Goal: Navigation & Orientation: Understand site structure

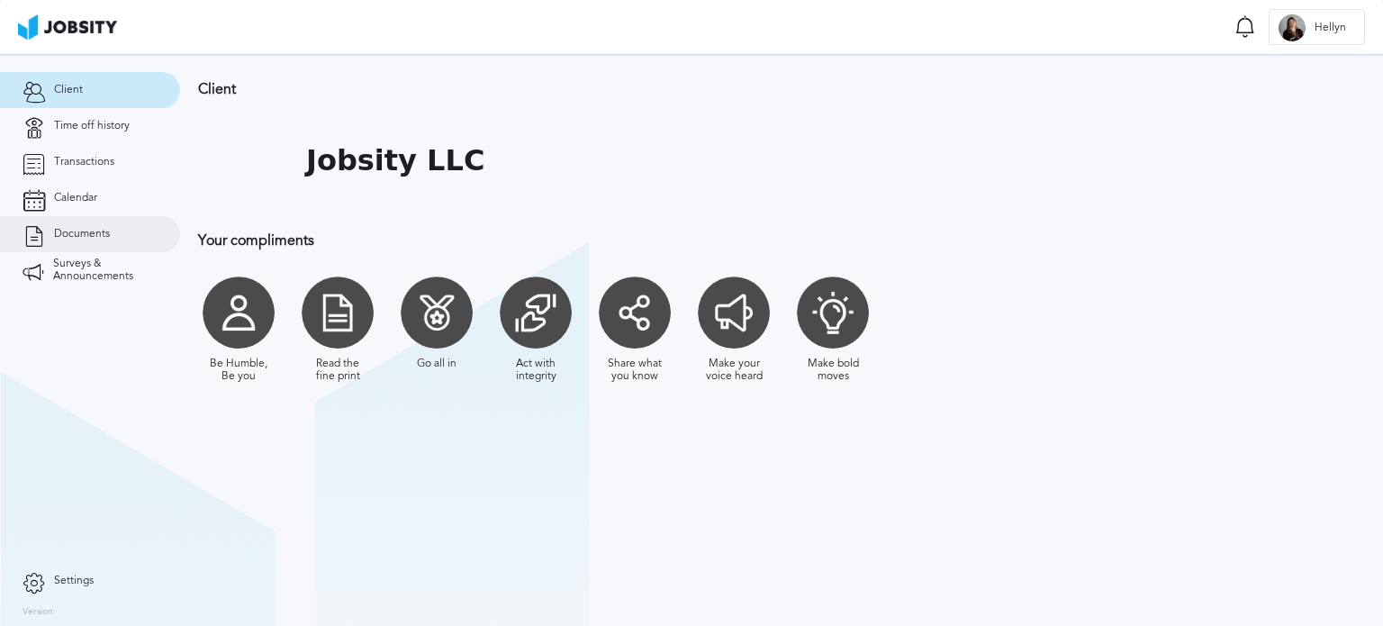
click at [61, 233] on span "Documents" at bounding box center [82, 234] width 56 height 13
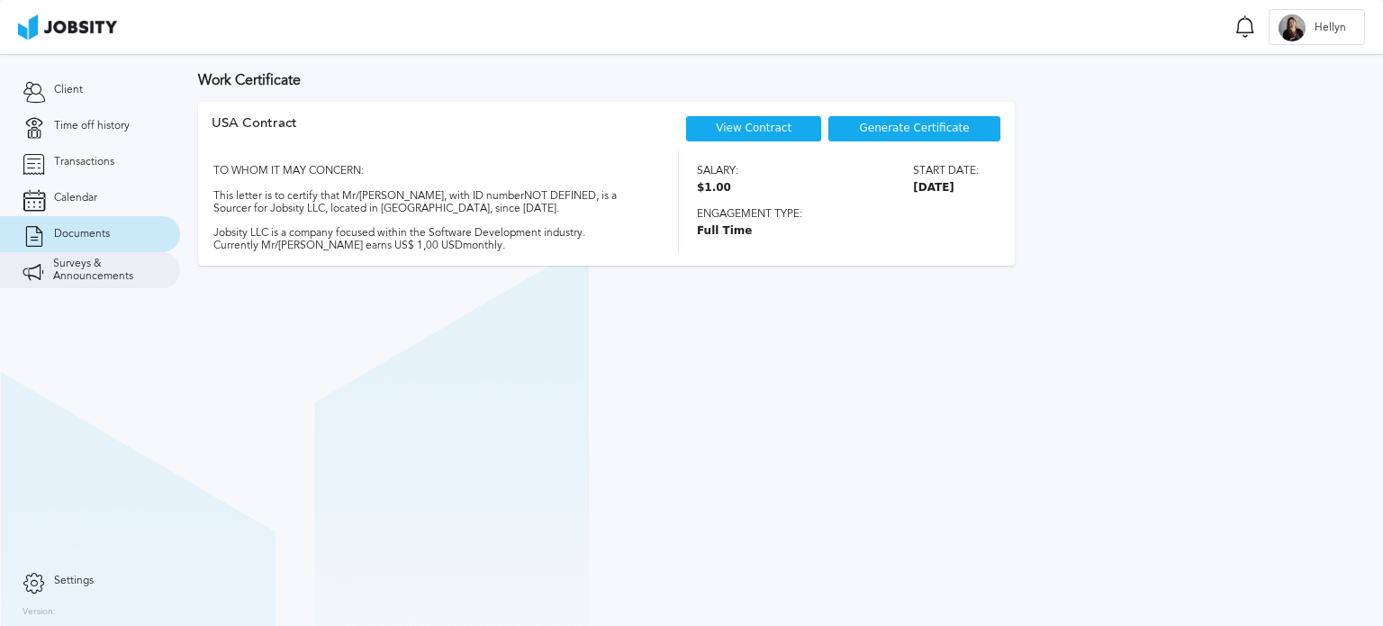
click at [80, 279] on span "Surveys & Announcements" at bounding box center [105, 270] width 104 height 25
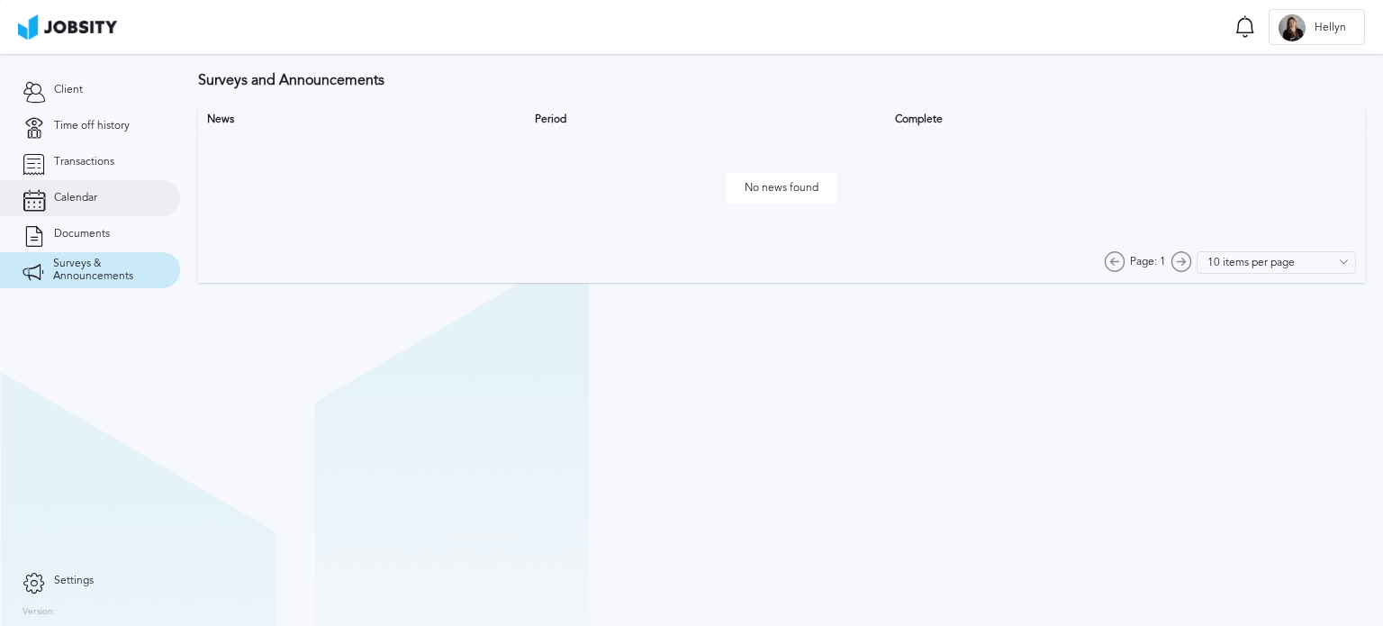
click at [79, 185] on link "Calendar" at bounding box center [90, 198] width 180 height 36
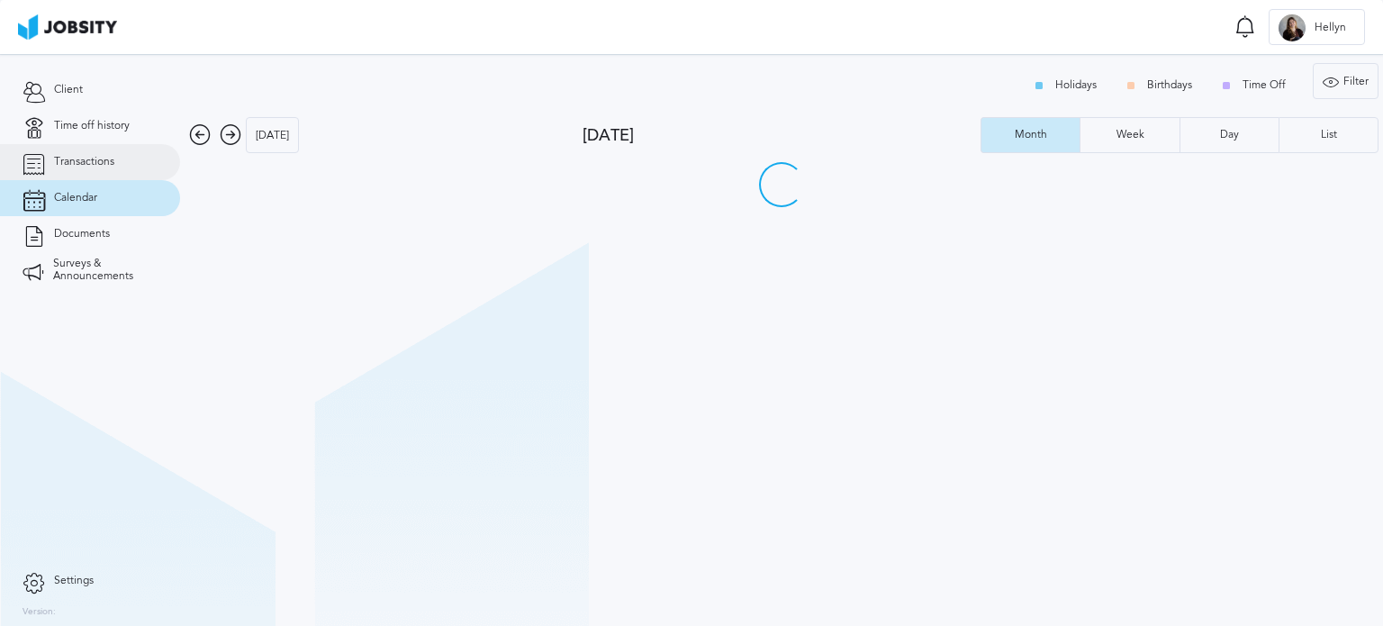
click at [97, 175] on link "Transactions" at bounding box center [90, 162] width 180 height 36
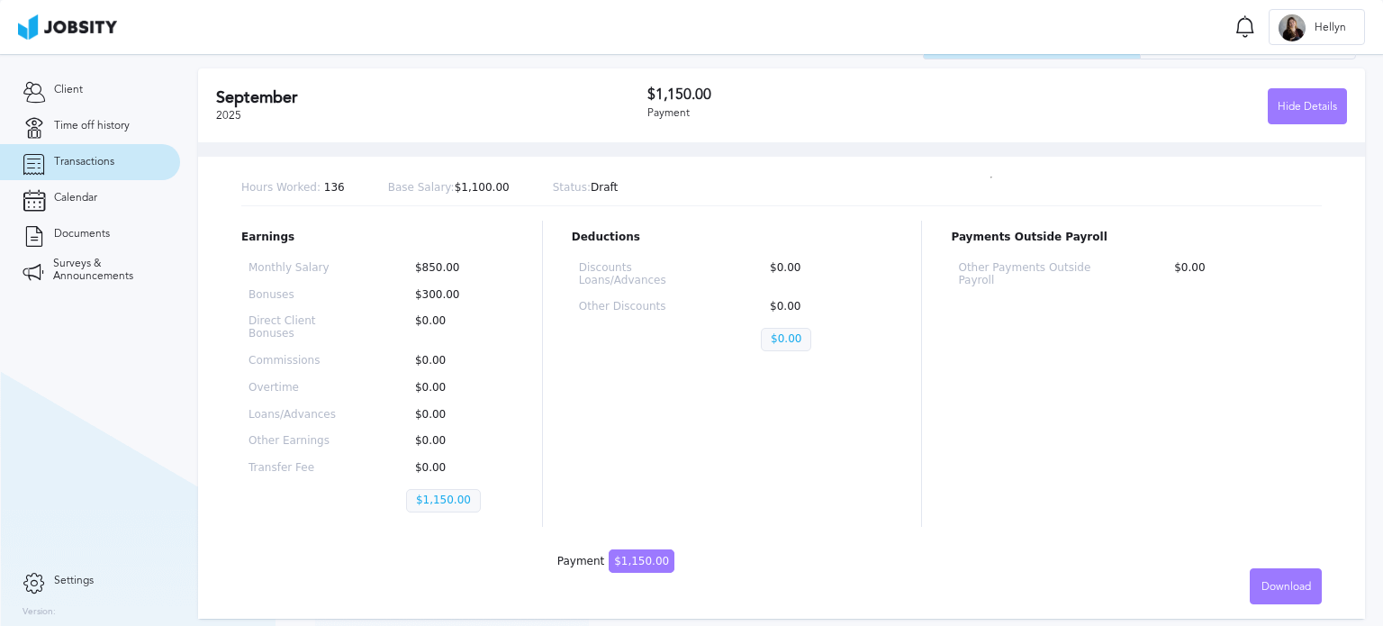
scroll to position [94, 0]
